Goal: Check status: Check status

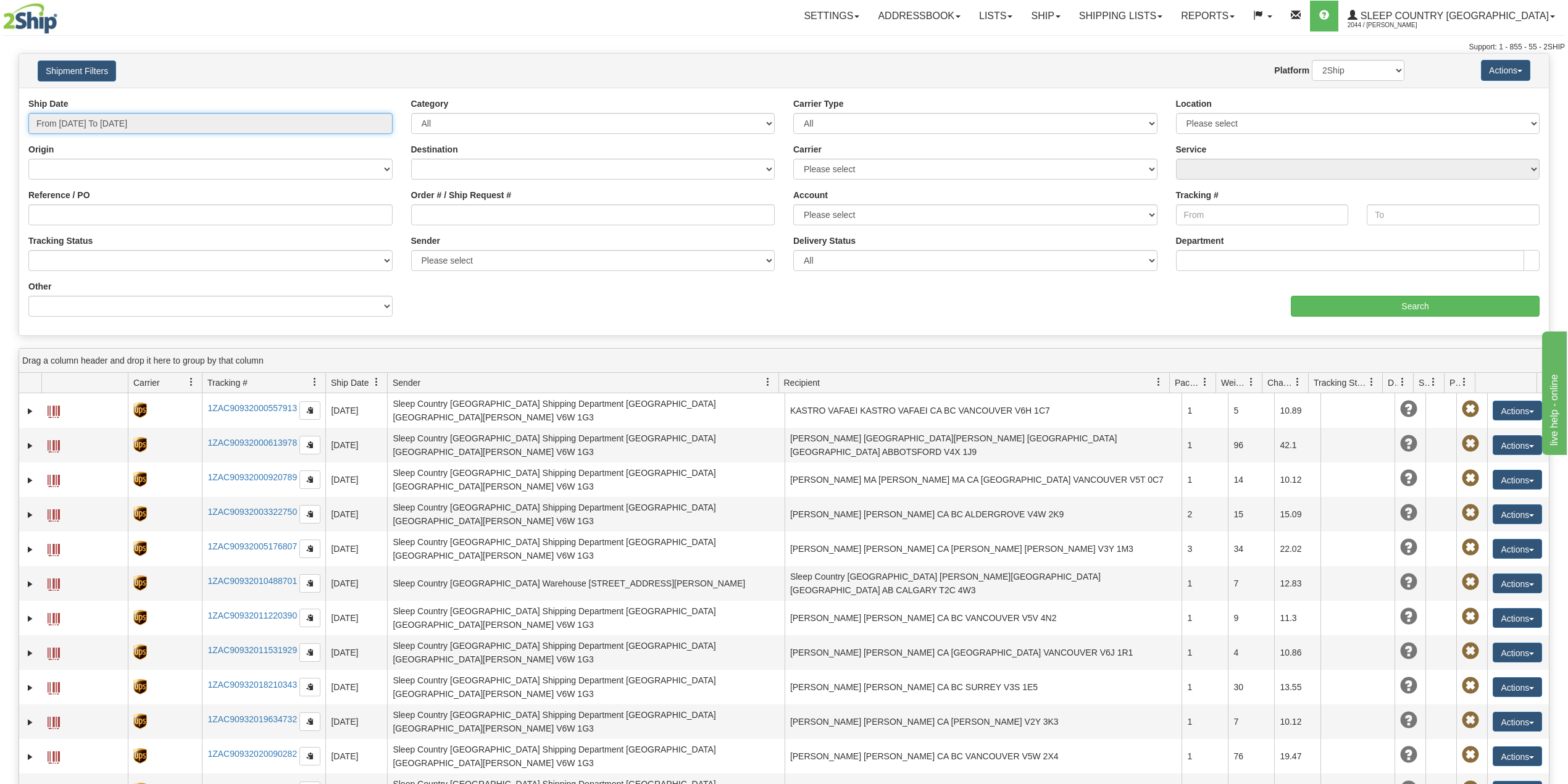
click at [143, 123] on input "From [DATE] To [DATE]" at bounding box center [210, 123] width 364 height 21
click at [73, 216] on li "Last 30 Days" at bounding box center [83, 212] width 99 height 17
type input "From [DATE] To [DATE]"
click at [75, 218] on input "Reference / PO" at bounding box center [210, 215] width 364 height 21
paste input "9000I117533"
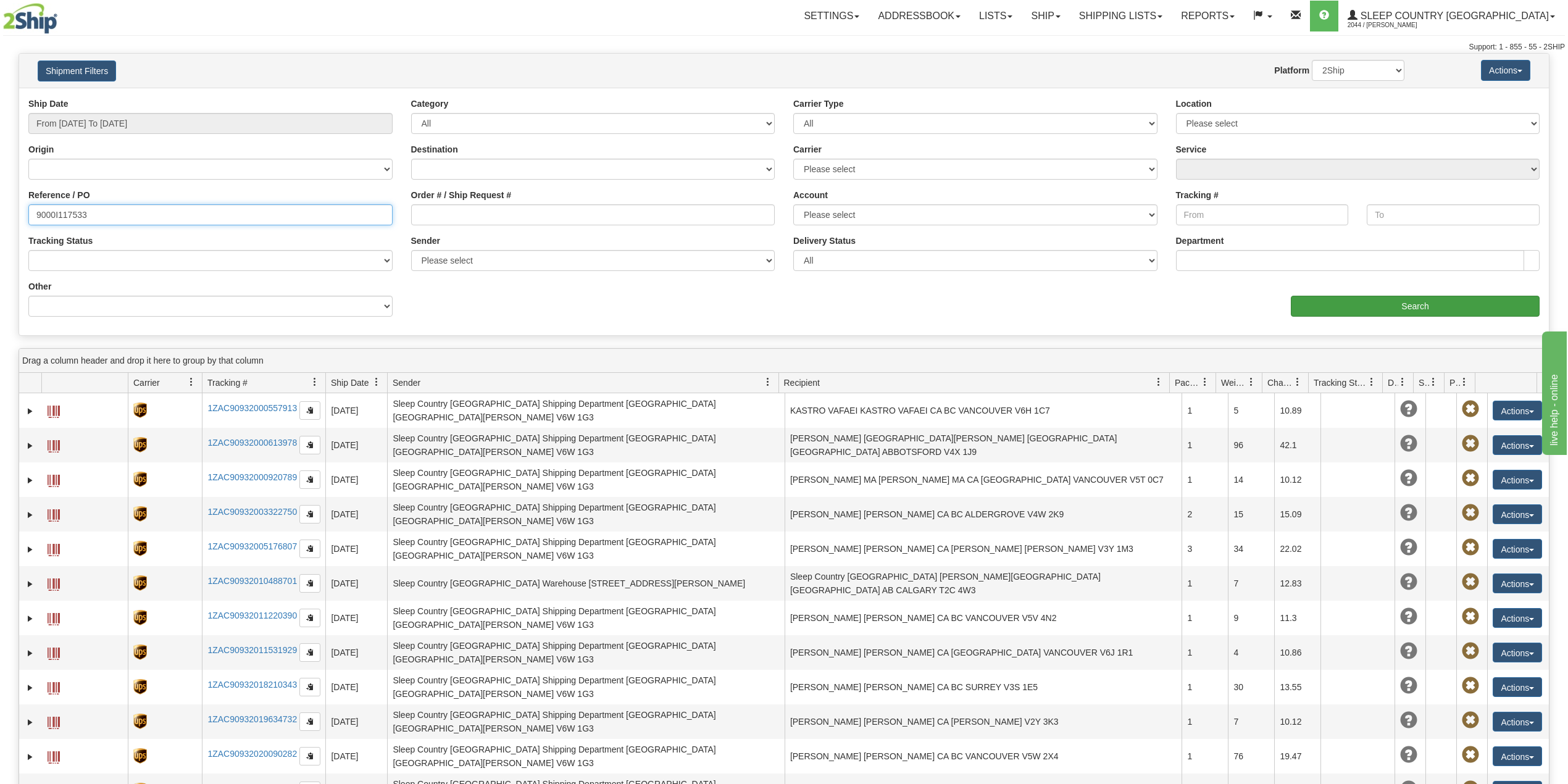
type input "9000I117533"
click at [1355, 308] on input "Search" at bounding box center [1415, 306] width 249 height 21
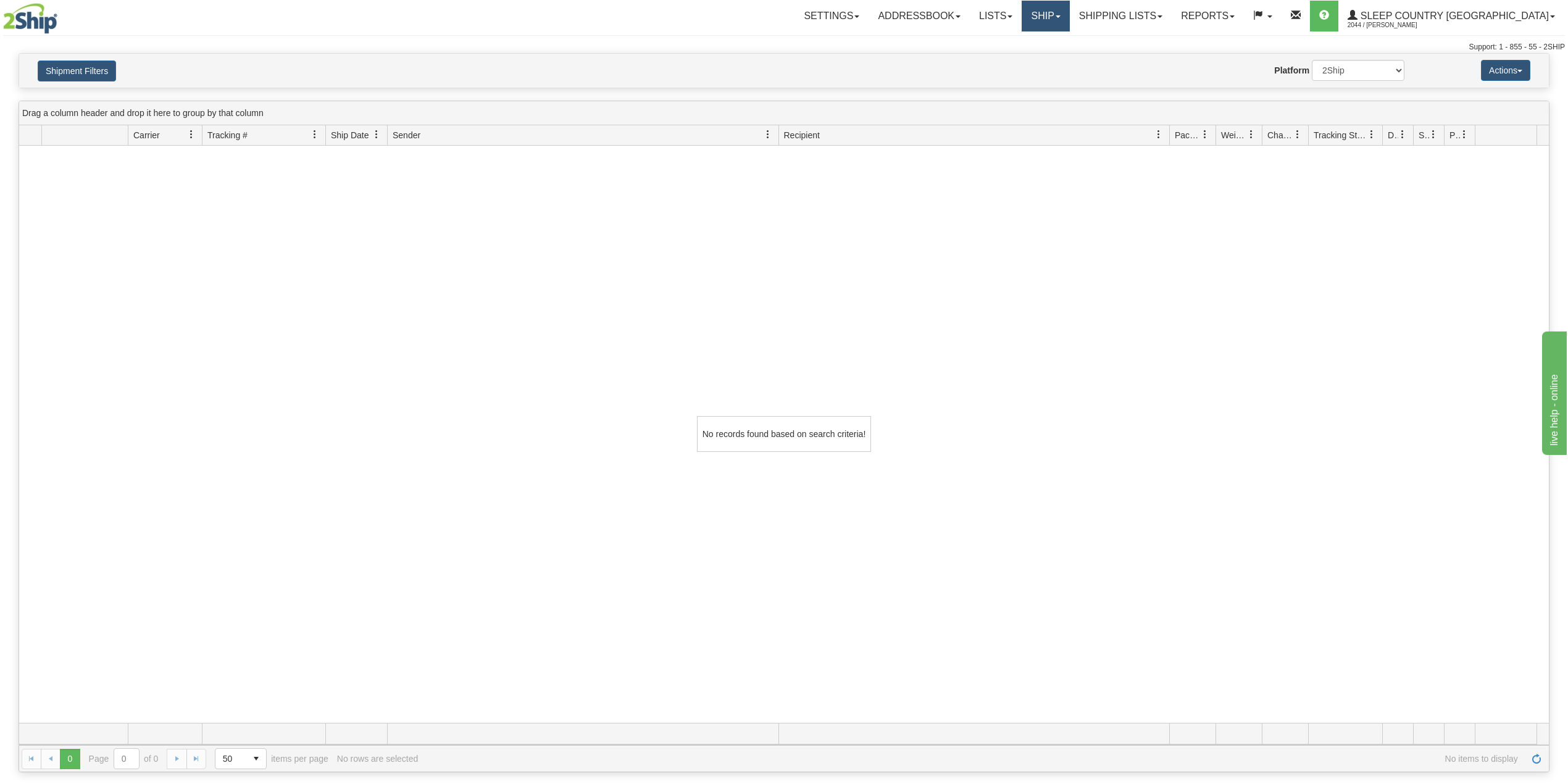
click at [1069, 16] on link "Ship" at bounding box center [1045, 16] width 47 height 31
click at [1057, 58] on span "OnHold / Order Queue" at bounding box center [1014, 59] width 87 height 10
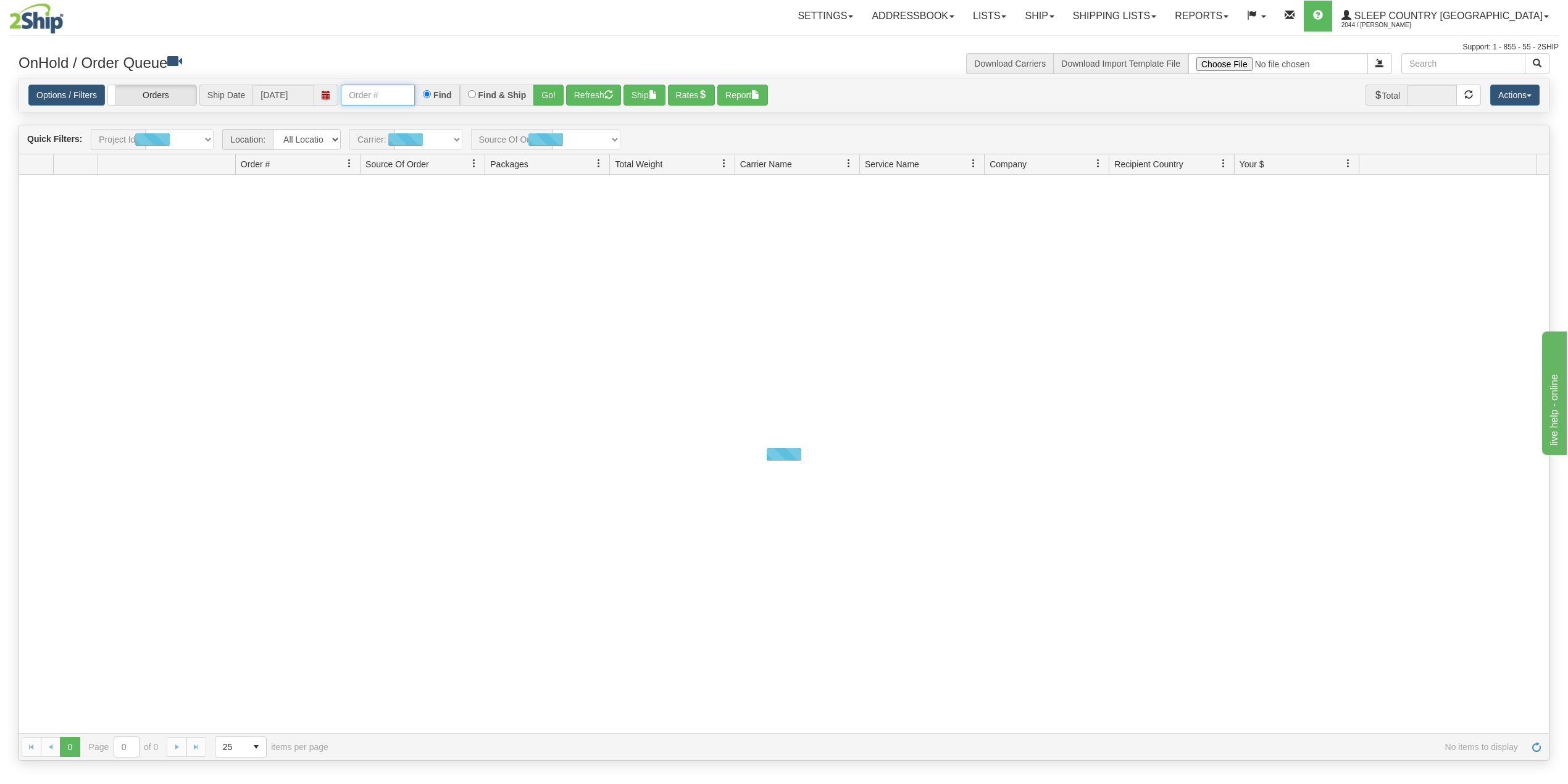
click at [366, 94] on input "text" at bounding box center [378, 95] width 74 height 21
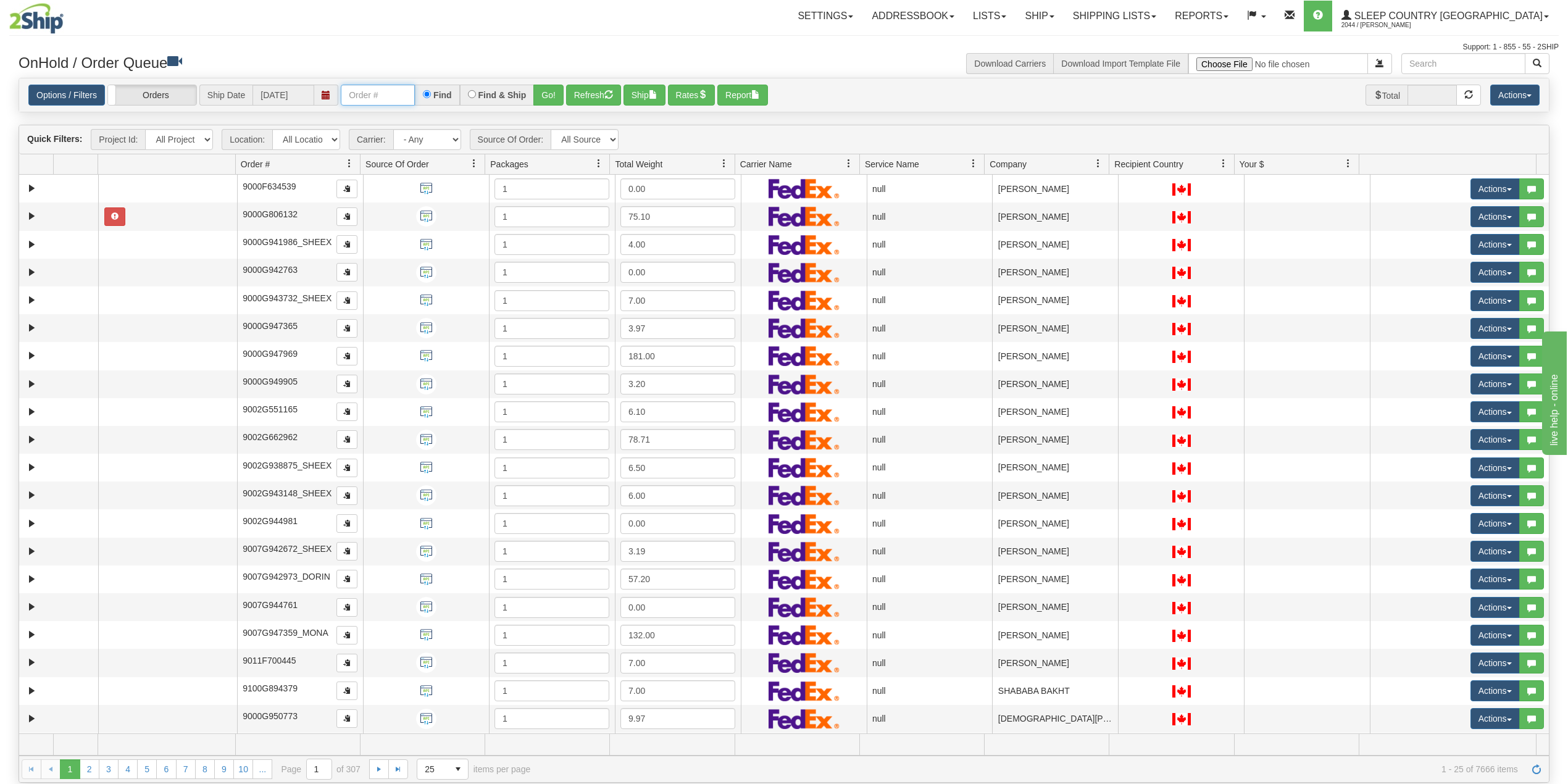
paste input "9000I117533"
click at [550, 90] on button "Go!" at bounding box center [548, 95] width 31 height 21
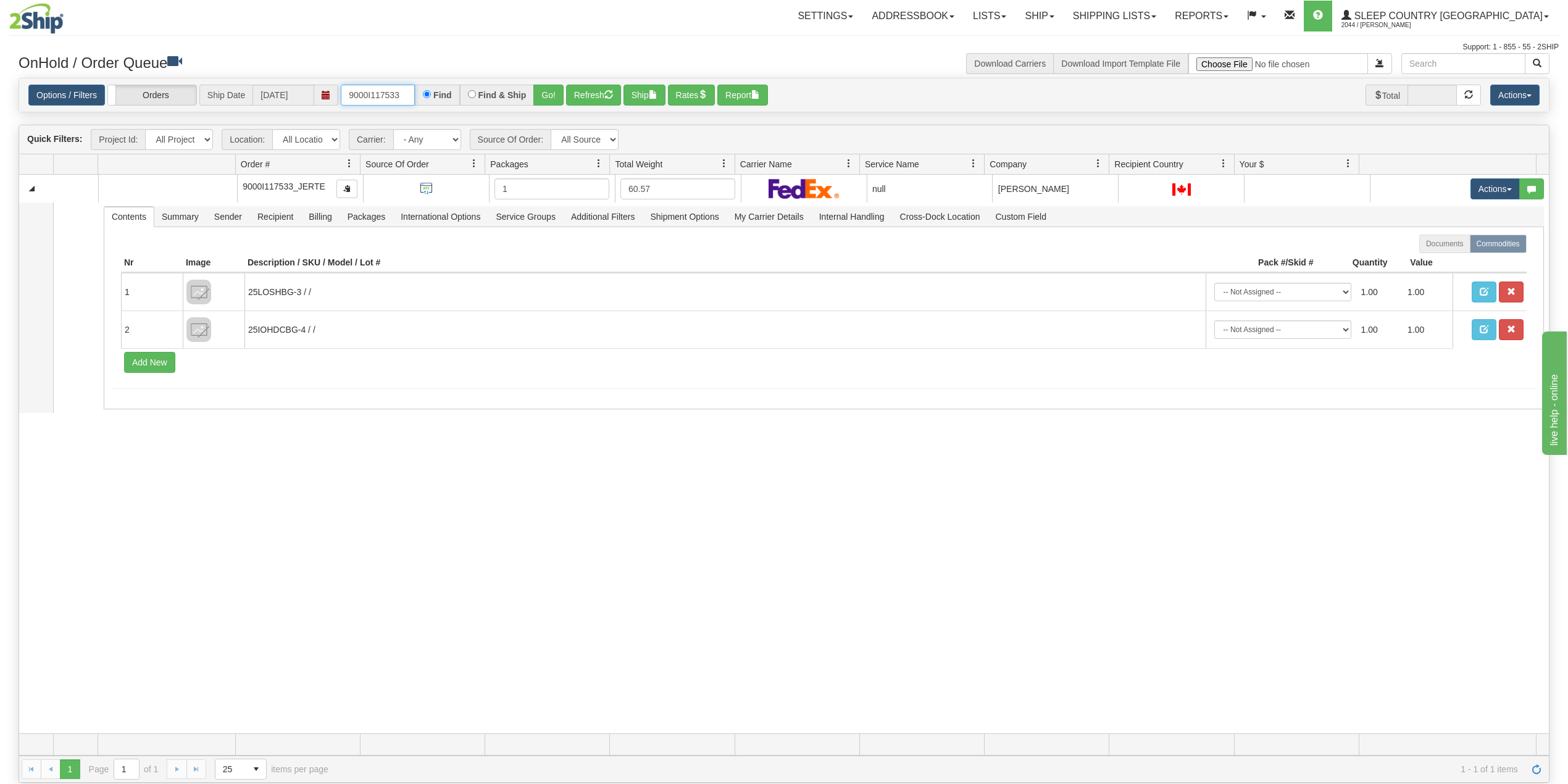
click at [376, 100] on input "9000I117533" at bounding box center [378, 95] width 74 height 21
paste input "205"
type input "9000I112053"
click at [554, 92] on button "Go!" at bounding box center [548, 95] width 31 height 21
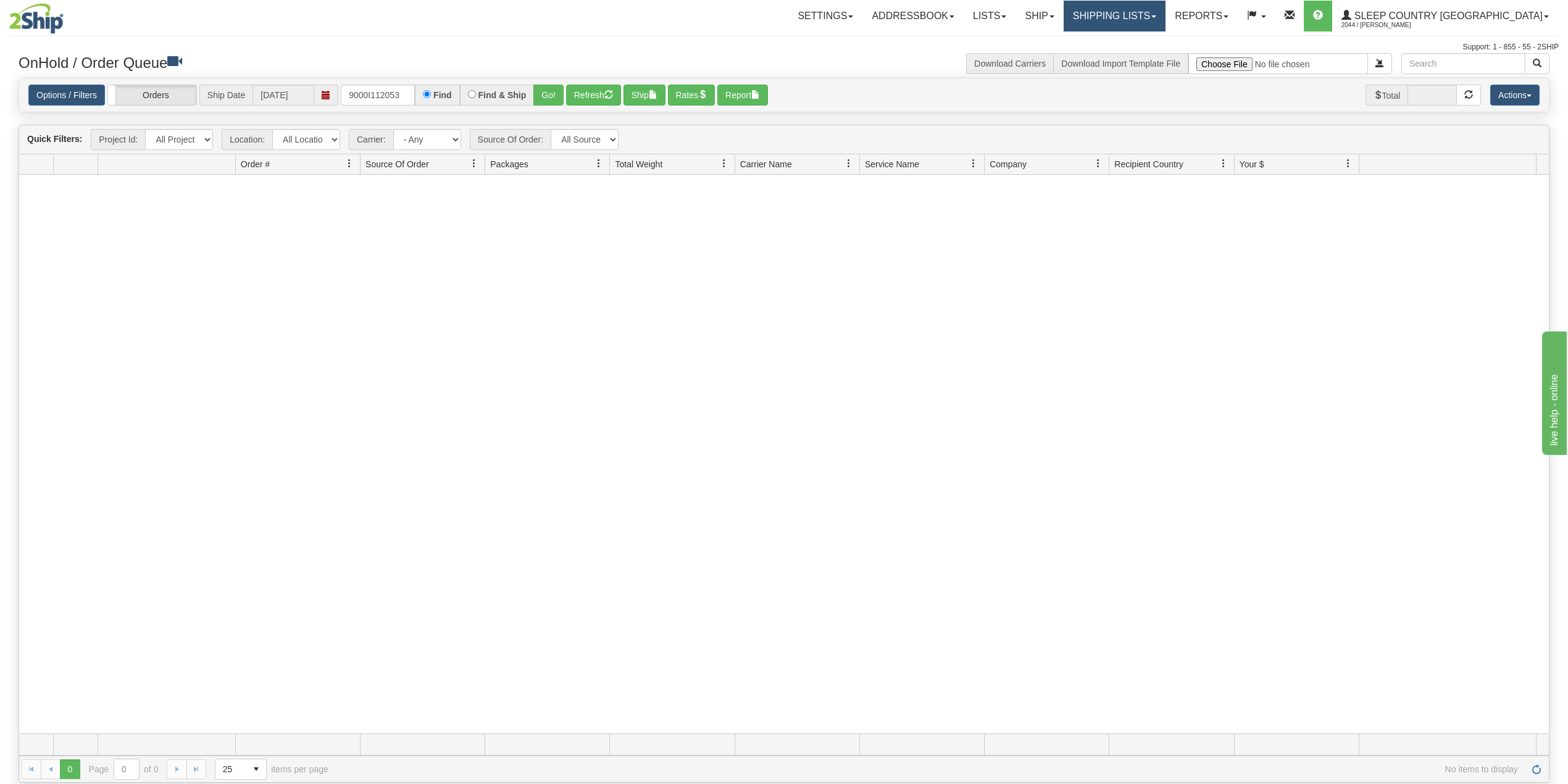
click at [1166, 10] on link "Shipping lists" at bounding box center [1114, 16] width 102 height 31
click at [1148, 58] on span "Search Shipment History" at bounding box center [1104, 59] width 95 height 10
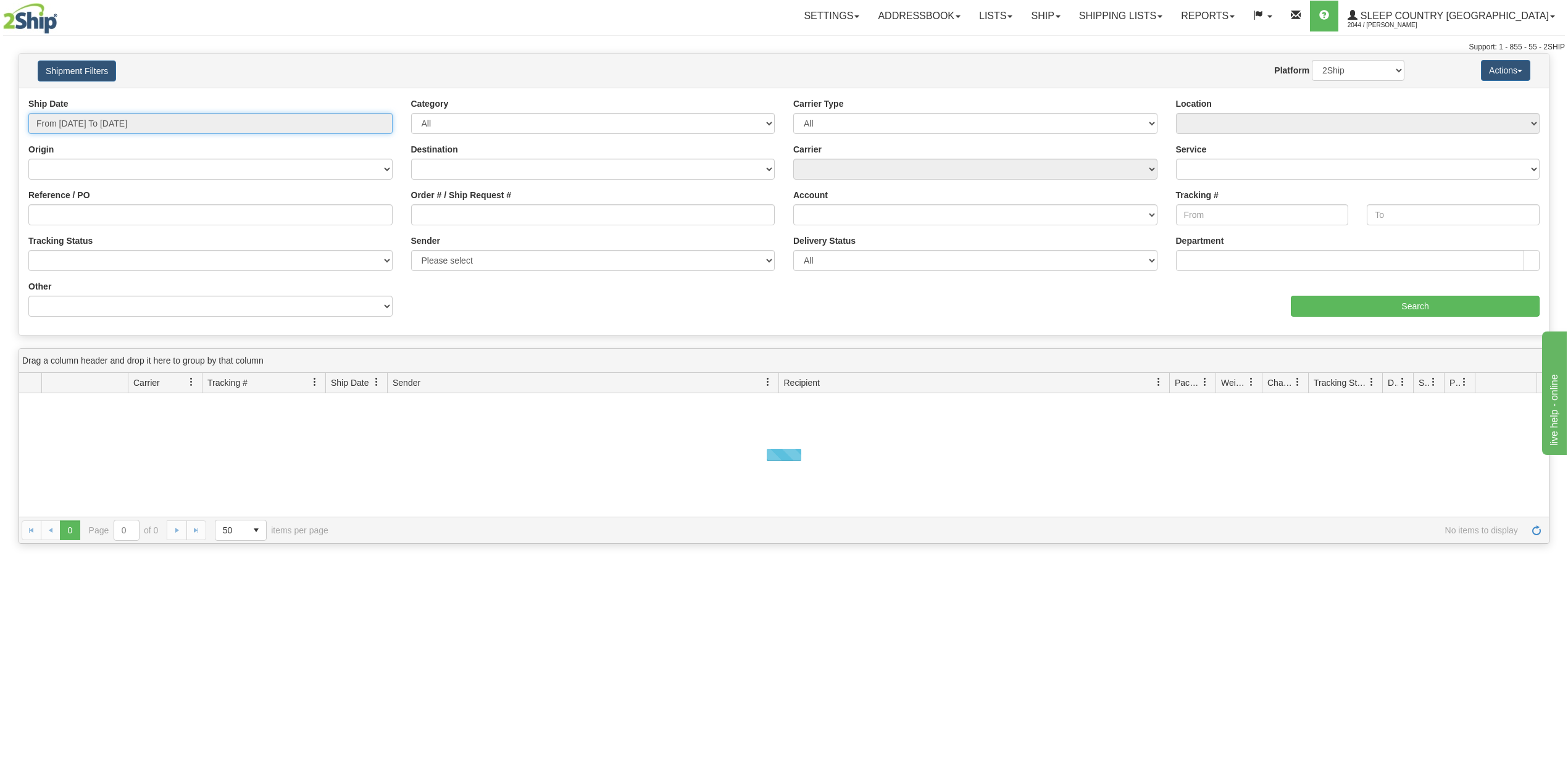
drag, startPoint x: 116, startPoint y: 129, endPoint x: 119, endPoint y: 146, distance: 17.3
click at [116, 128] on input "From 09/25/2025 To 09/26/2025" at bounding box center [210, 123] width 364 height 21
click at [82, 216] on li "Last 30 Days" at bounding box center [83, 212] width 99 height 17
type input "From 08/28/2025 To 09/26/2025"
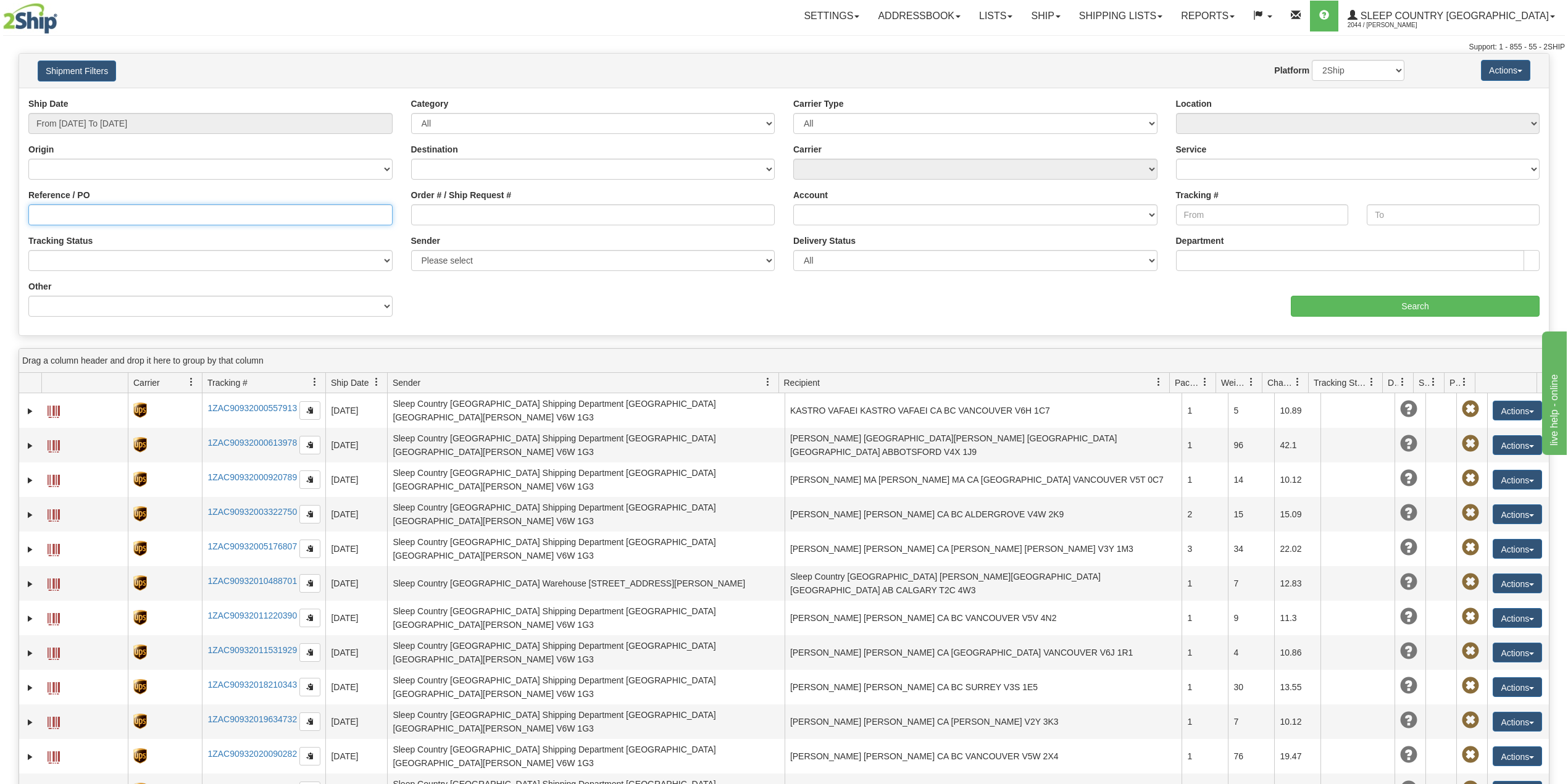
click at [83, 216] on input "Reference / PO" at bounding box center [210, 215] width 364 height 21
paste input "9000I112053"
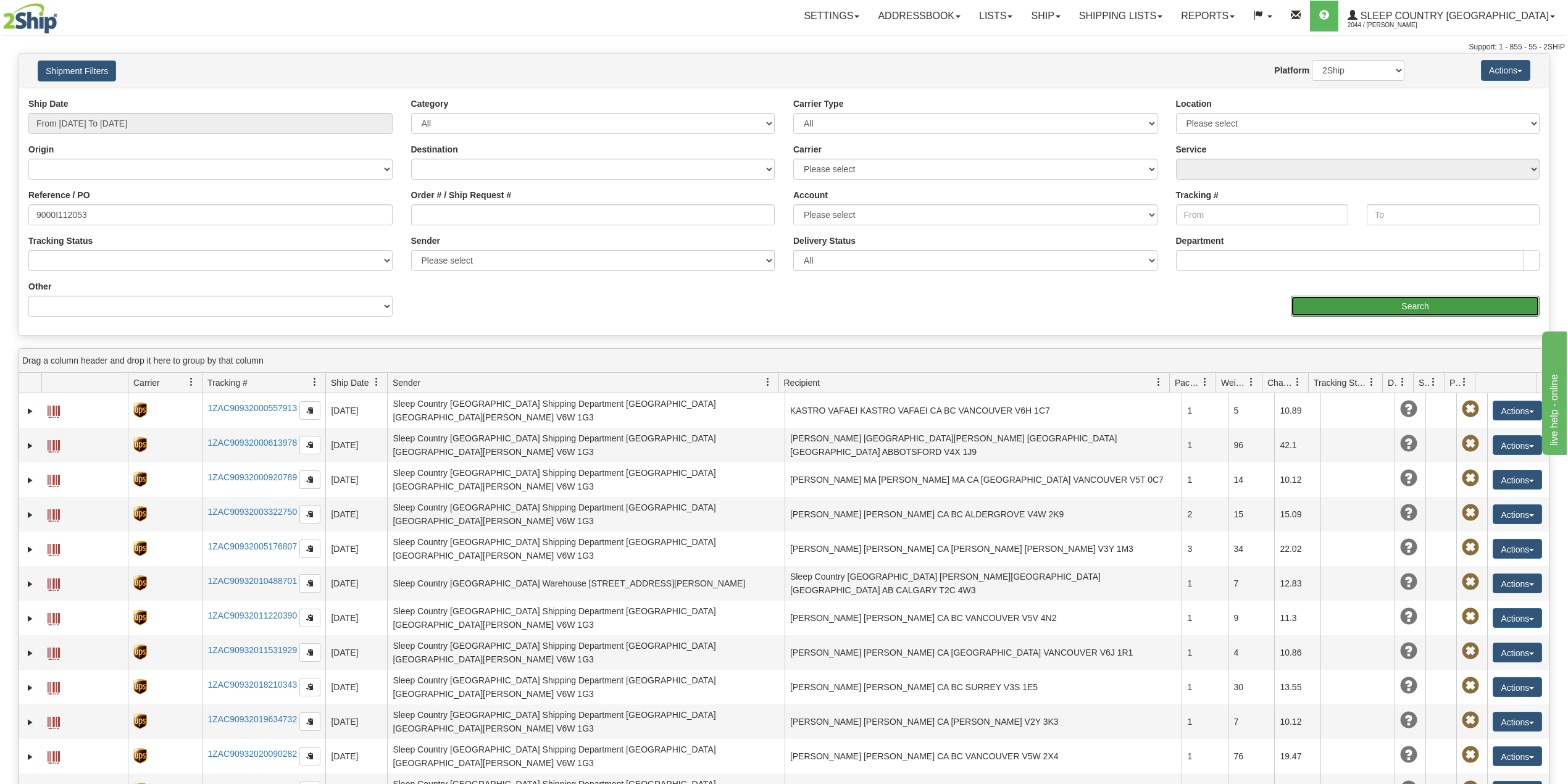
click at [1325, 309] on input "Search" at bounding box center [1415, 306] width 249 height 21
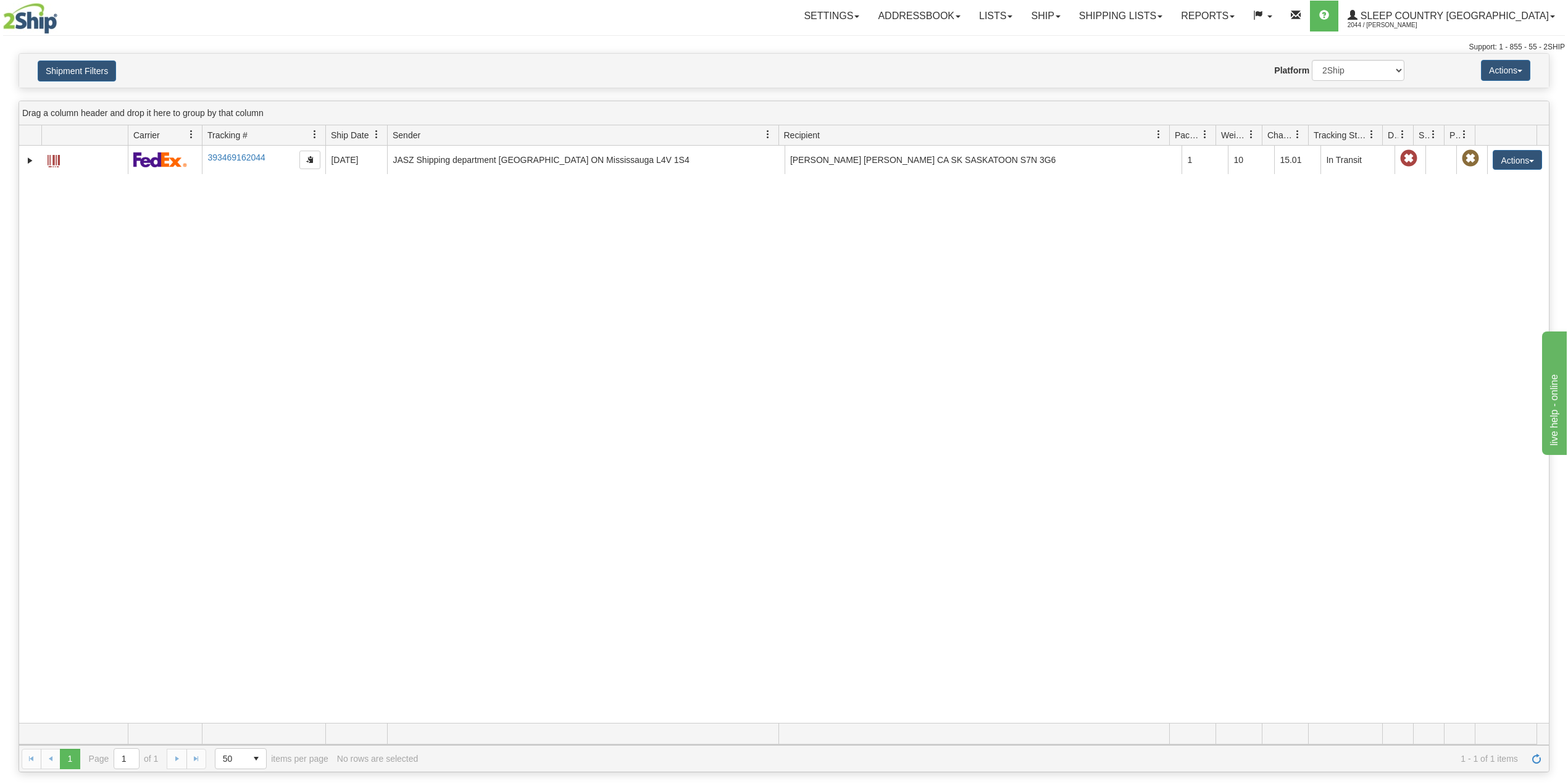
click at [90, 83] on div "Shipment Filters Website Agent Nothing selected Client User Platform 2Ship Impo…" at bounding box center [784, 70] width 1530 height 34
click at [92, 74] on button "Shipment Filters" at bounding box center [77, 71] width 79 height 21
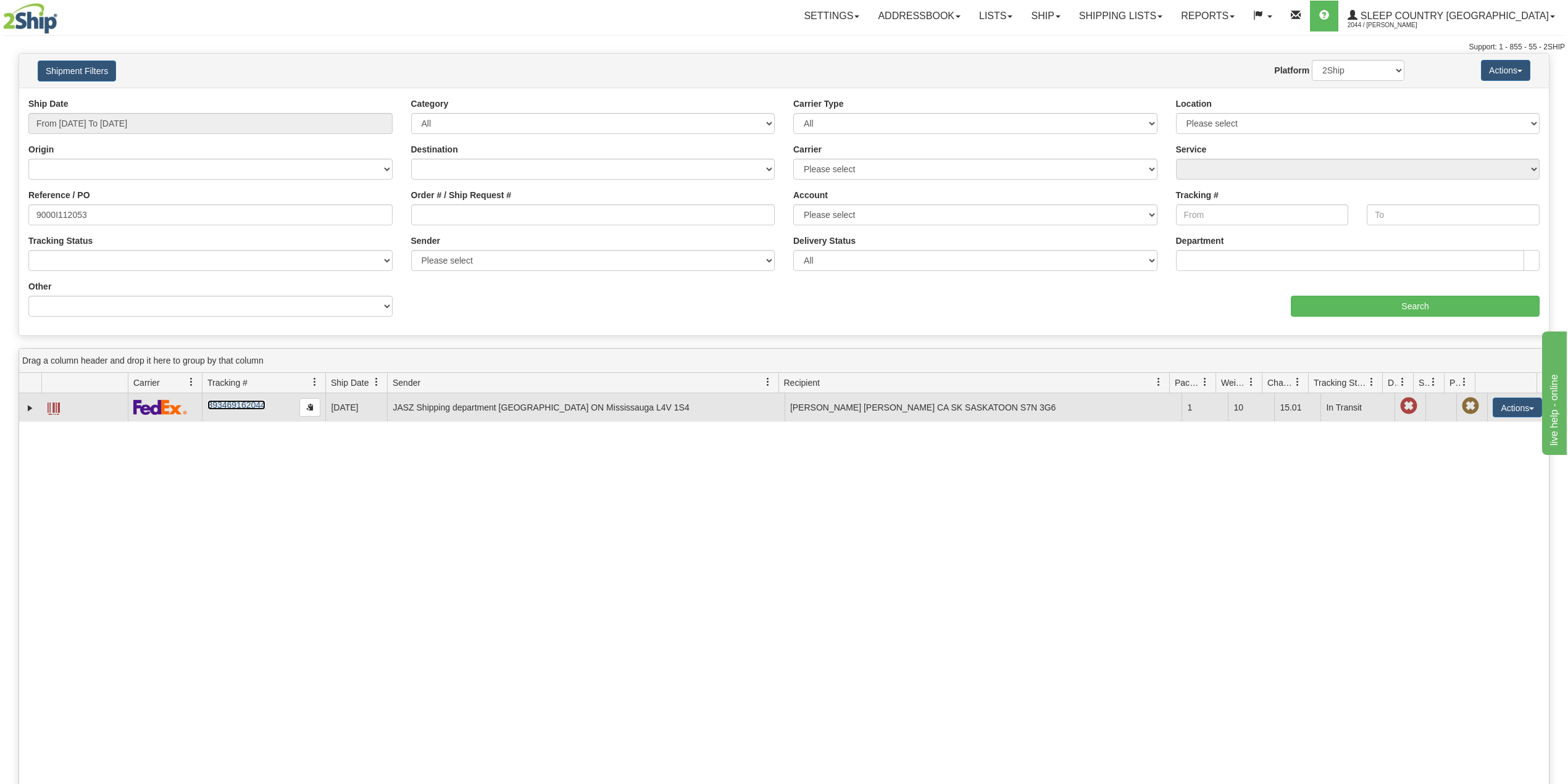
click at [247, 406] on link "393469162044" at bounding box center [236, 405] width 58 height 10
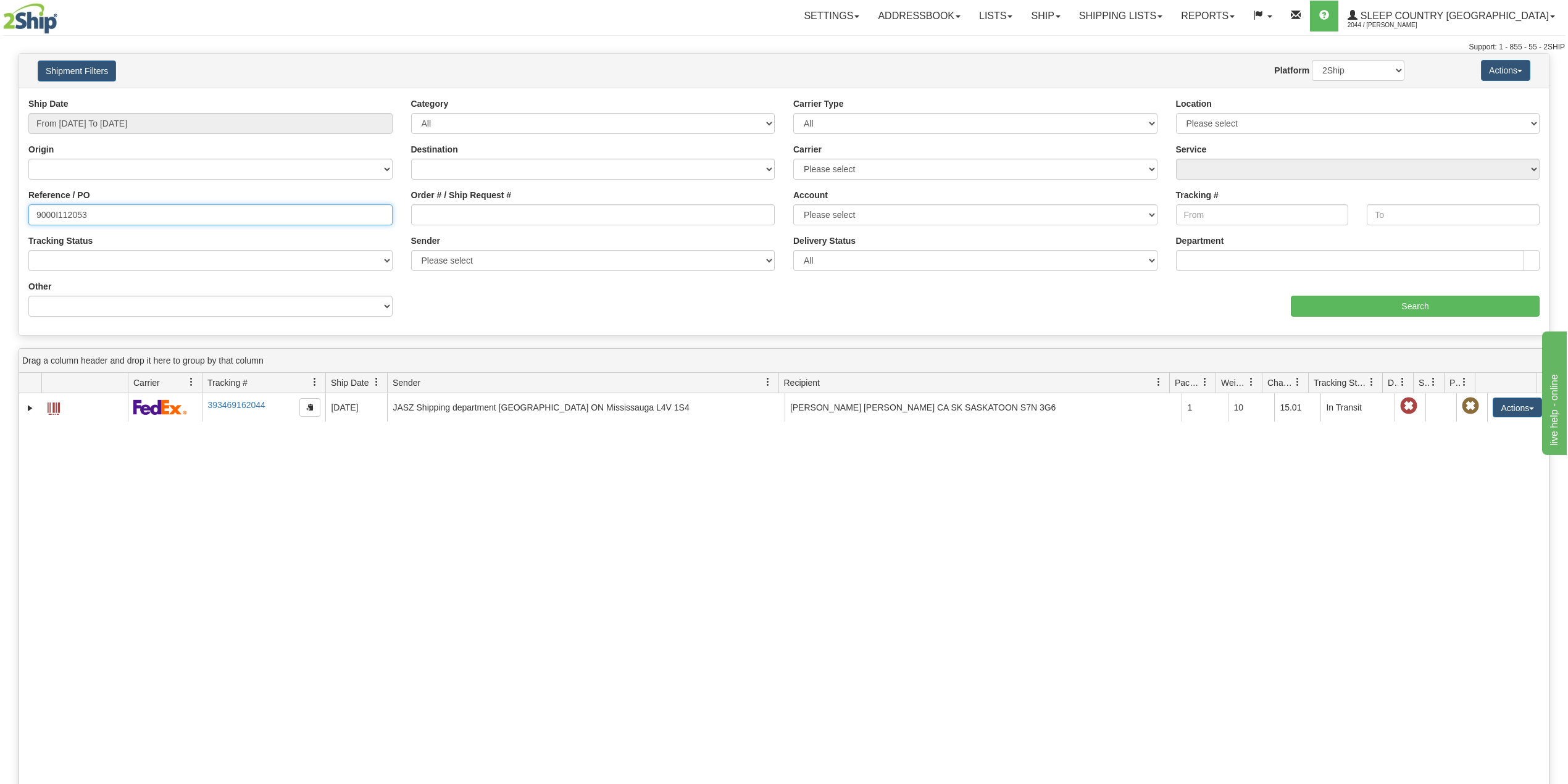
click at [74, 219] on input "9000I112053" at bounding box center [210, 215] width 364 height 21
paste input "4710"
type input "9000I114710"
click at [1347, 302] on input "Search" at bounding box center [1415, 306] width 249 height 21
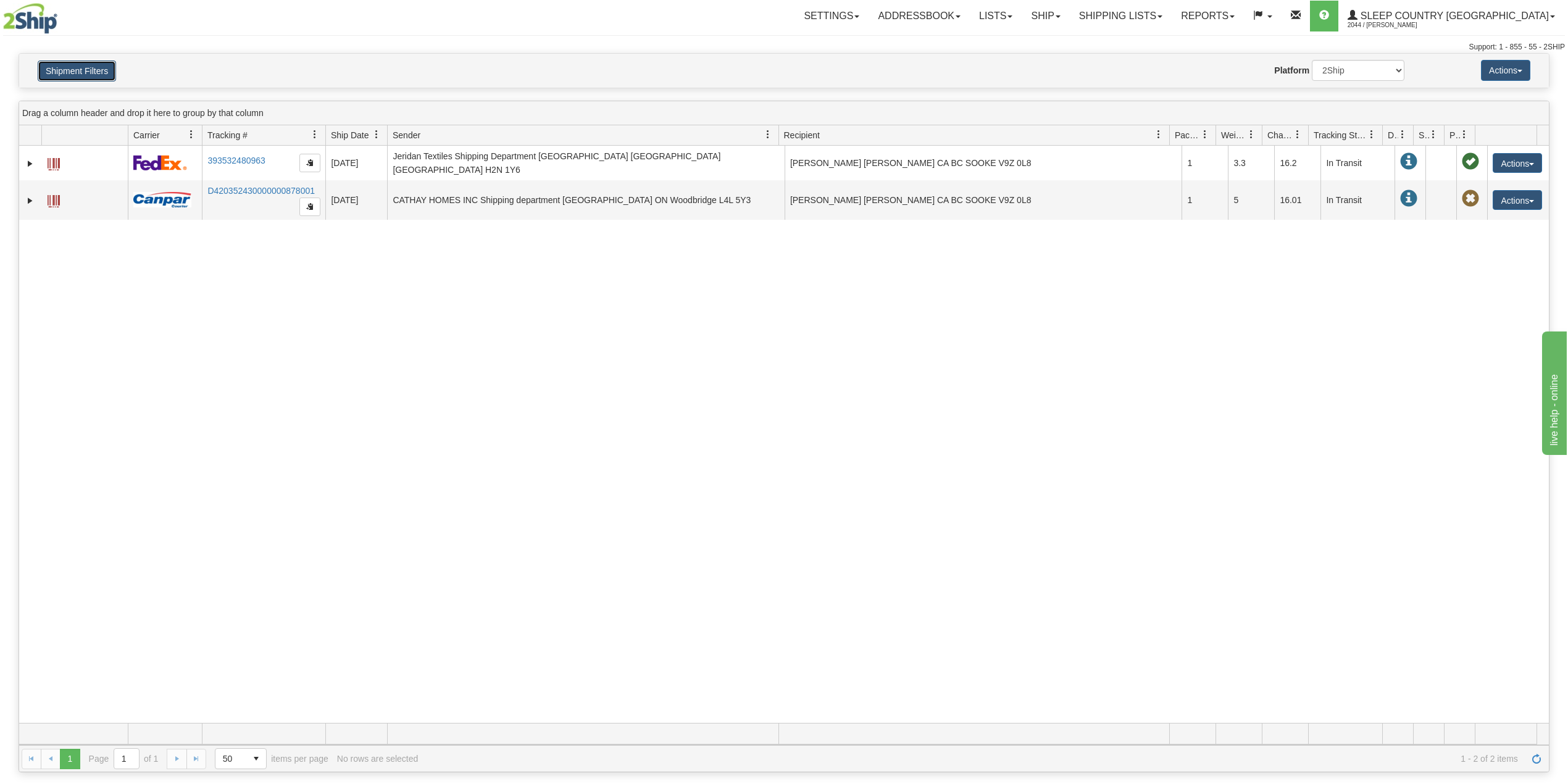
click at [82, 80] on button "Shipment Filters" at bounding box center [77, 71] width 79 height 21
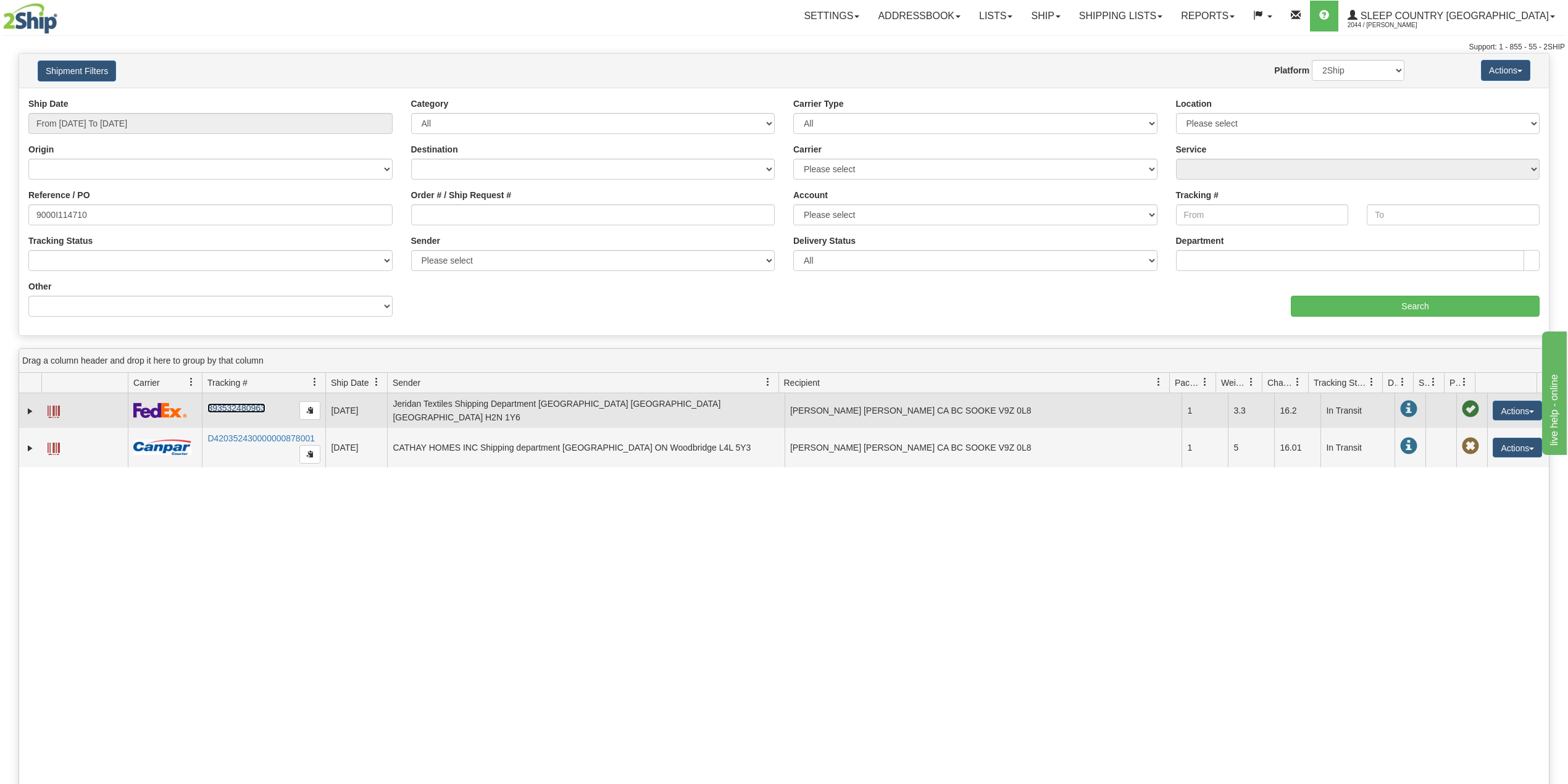
click at [243, 404] on link "393532480963" at bounding box center [236, 407] width 58 height 10
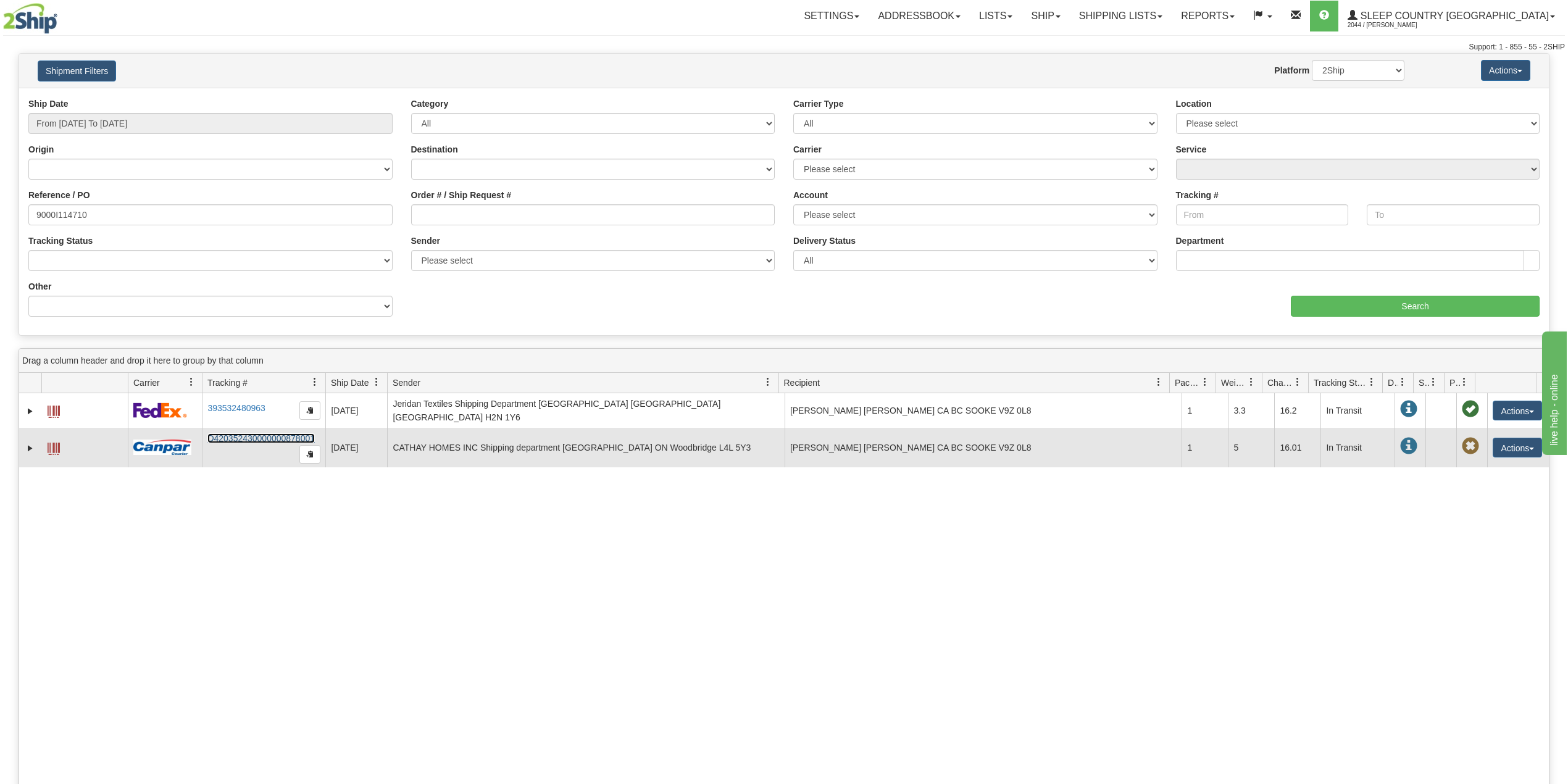
click at [239, 434] on link "D420352430000000878001" at bounding box center [260, 438] width 108 height 10
click at [243, 436] on link "D420352430000000878001" at bounding box center [260, 438] width 108 height 10
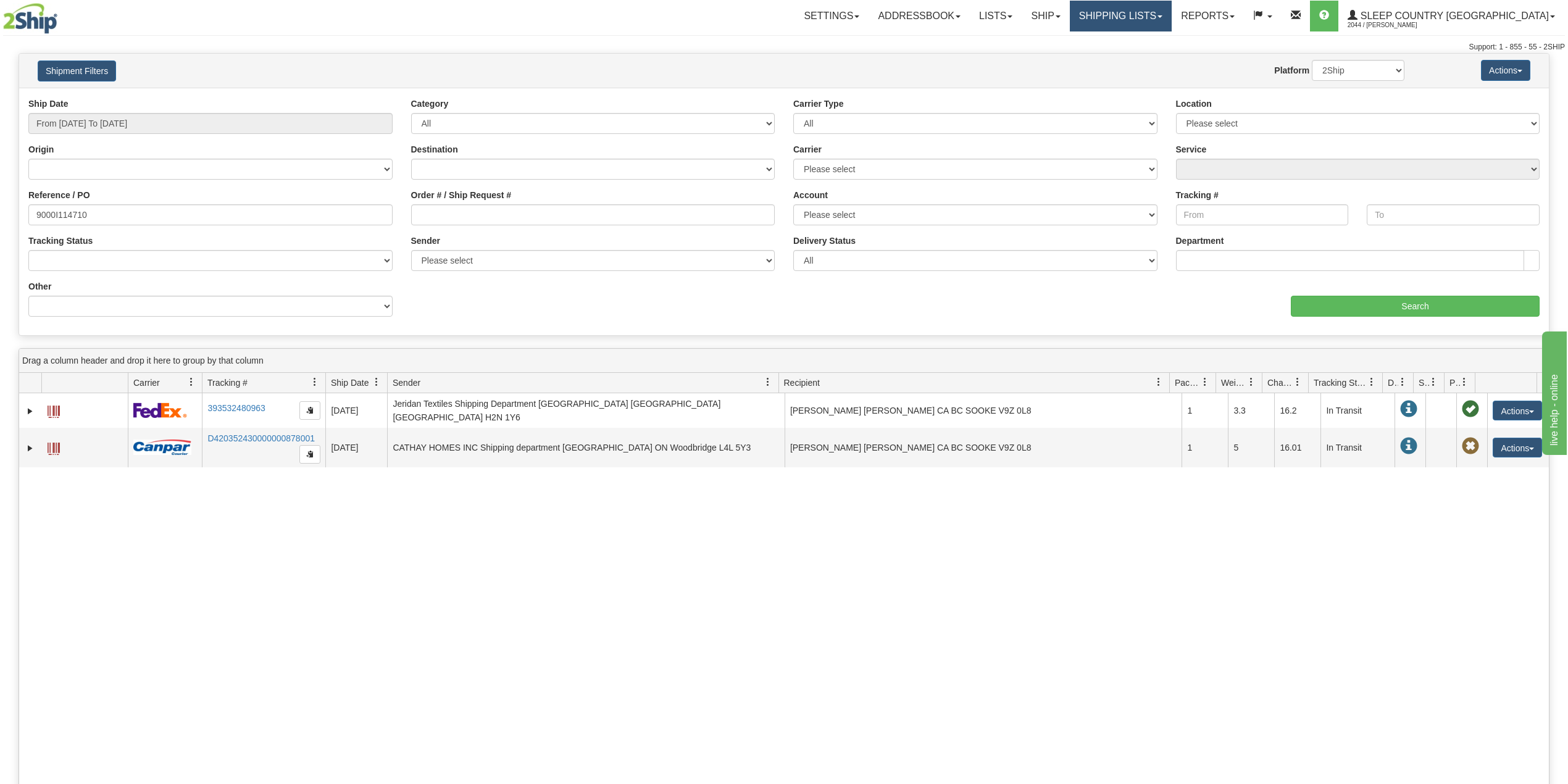
drag, startPoint x: 1208, startPoint y: 9, endPoint x: 1211, endPoint y: 17, distance: 8.5
click at [1172, 9] on link "Shipping lists" at bounding box center [1120, 16] width 102 height 31
